Goal: Task Accomplishment & Management: Use online tool/utility

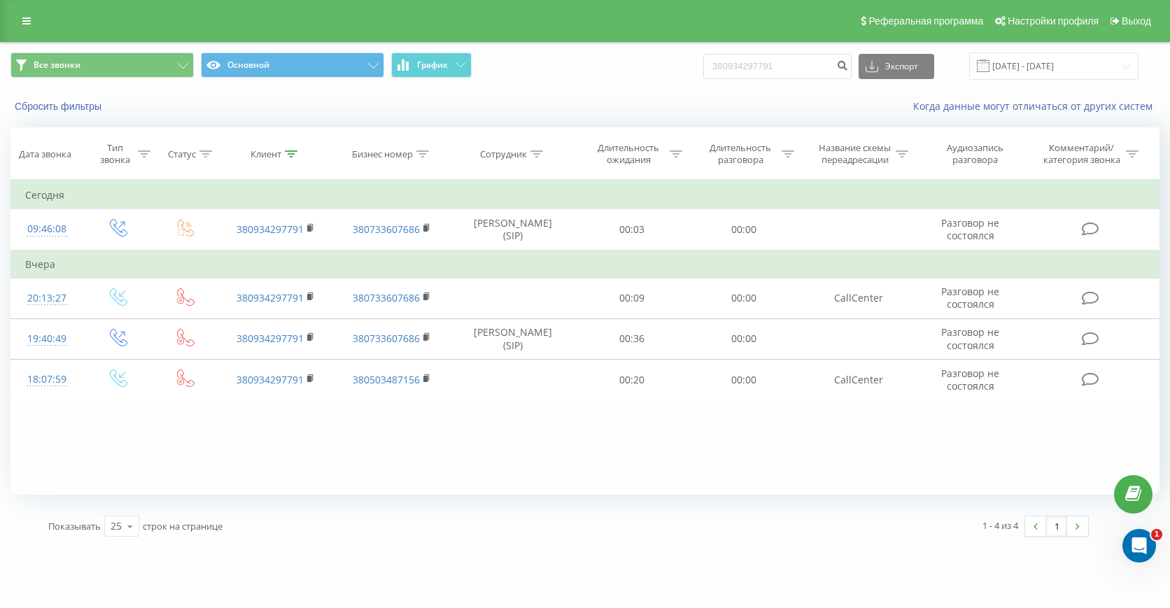
click at [76, 106] on button "Сбросить фильтры" at bounding box center [59, 106] width 98 height 13
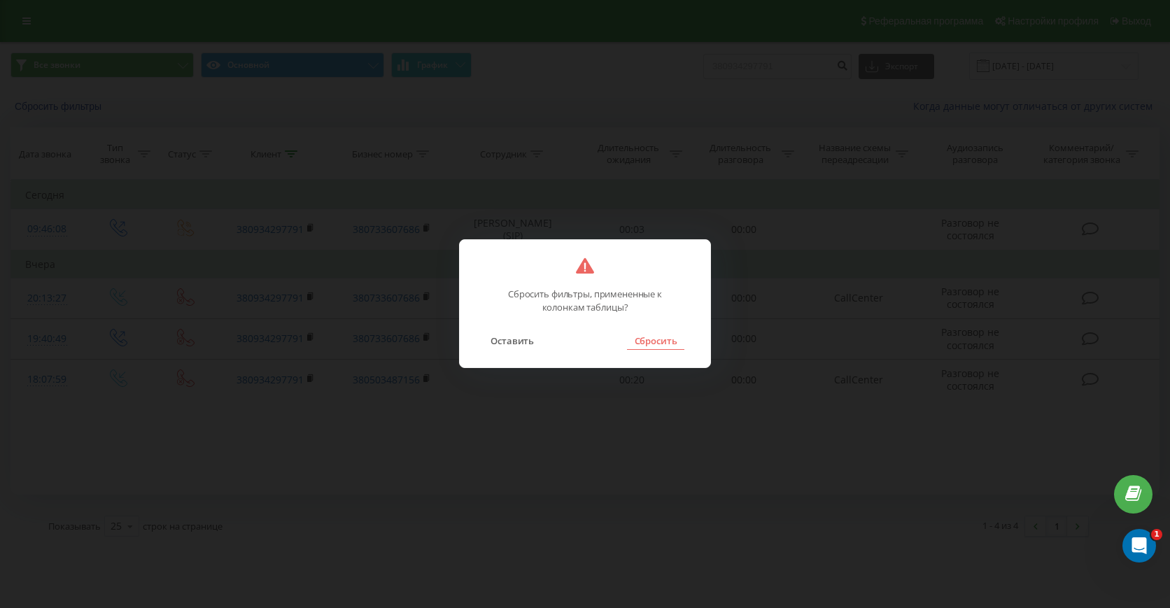
click at [647, 342] on button "Сбросить" at bounding box center [655, 341] width 57 height 18
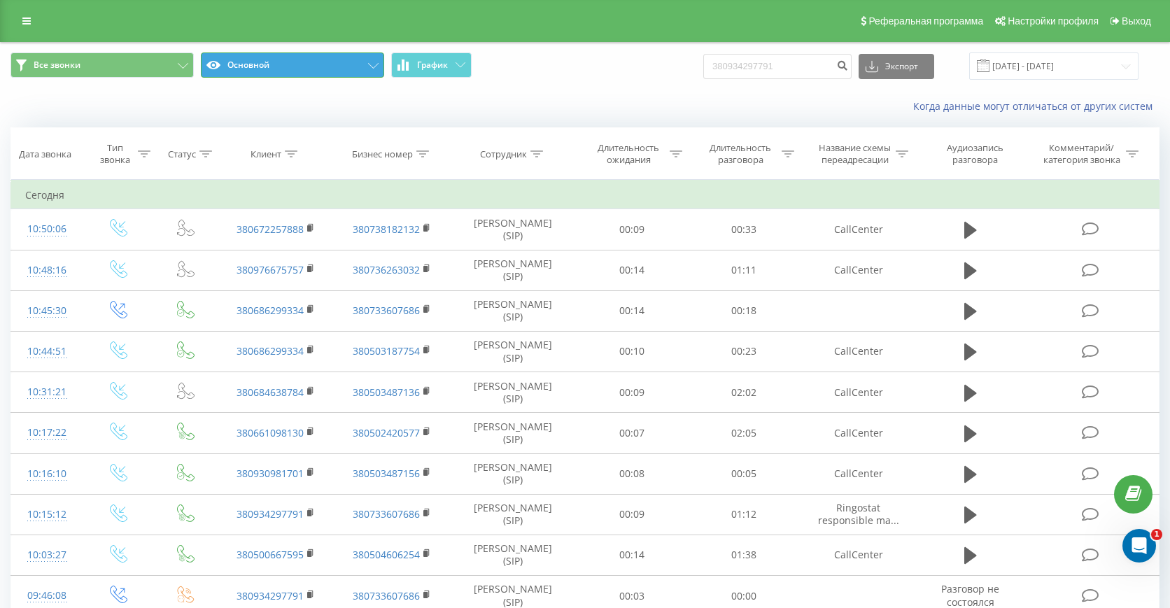
click at [274, 58] on button "Основной" at bounding box center [292, 64] width 183 height 25
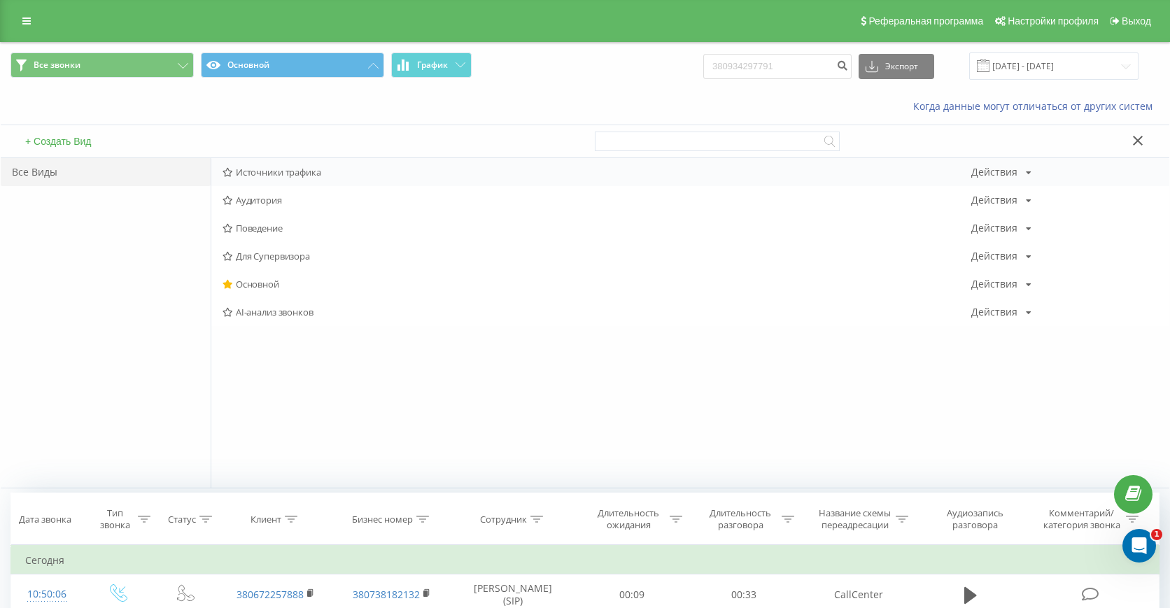
click at [281, 171] on span "Источники трафика" at bounding box center [597, 172] width 749 height 10
